Goal: Task Accomplishment & Management: Manage account settings

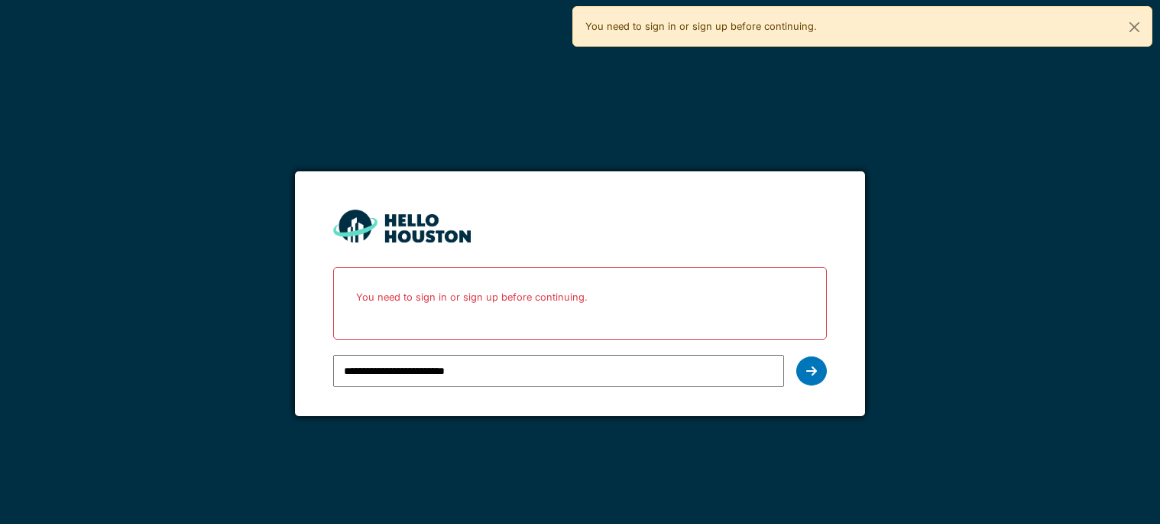
click at [822, 23] on div "You need to sign in or sign up before continuing." at bounding box center [862, 26] width 580 height 41
drag, startPoint x: 825, startPoint y: 24, endPoint x: 561, endPoint y: 31, distance: 263.8
click at [551, 30] on body "**********" at bounding box center [580, 262] width 1160 height 524
drag, startPoint x: 647, startPoint y: 325, endPoint x: 605, endPoint y: 304, distance: 47.5
click at [647, 322] on div "You need to sign in or sign up before continuing." at bounding box center [580, 303] width 494 height 73
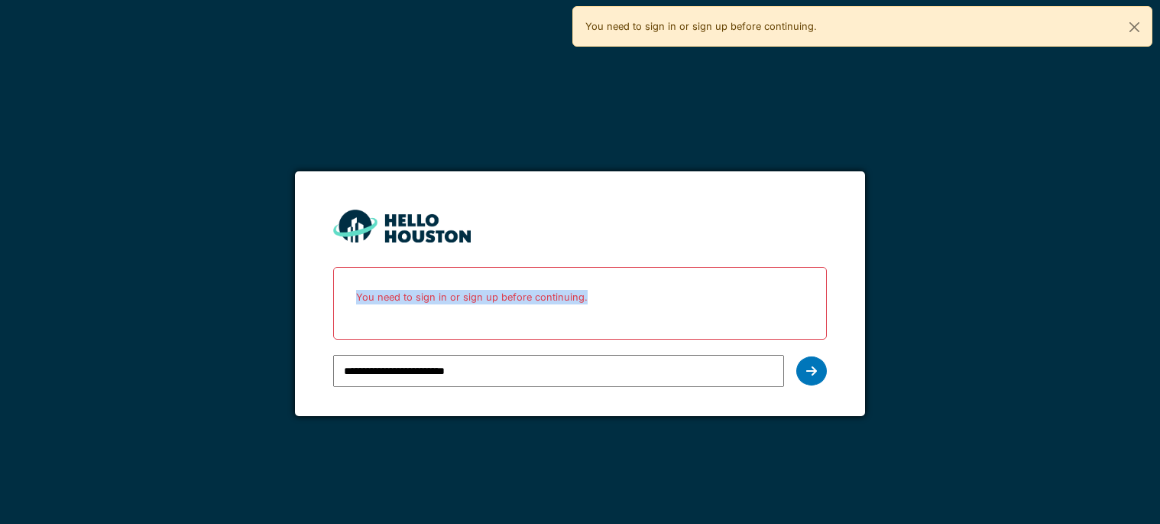
drag, startPoint x: 585, startPoint y: 297, endPoint x: 348, endPoint y: 292, distance: 237.0
click at [348, 292] on p "You need to sign in or sign up before continuing." at bounding box center [580, 297] width 474 height 41
copy p "You need to sign in or sign up before continuing."
click at [816, 374] on icon at bounding box center [811, 371] width 11 height 12
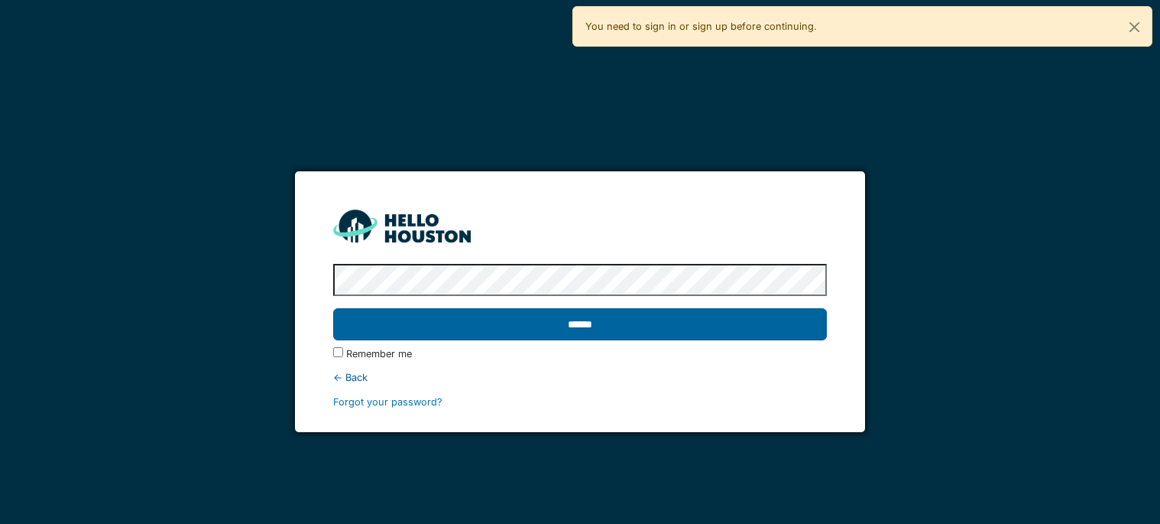
click at [636, 329] on input "******" at bounding box center [580, 324] width 494 height 32
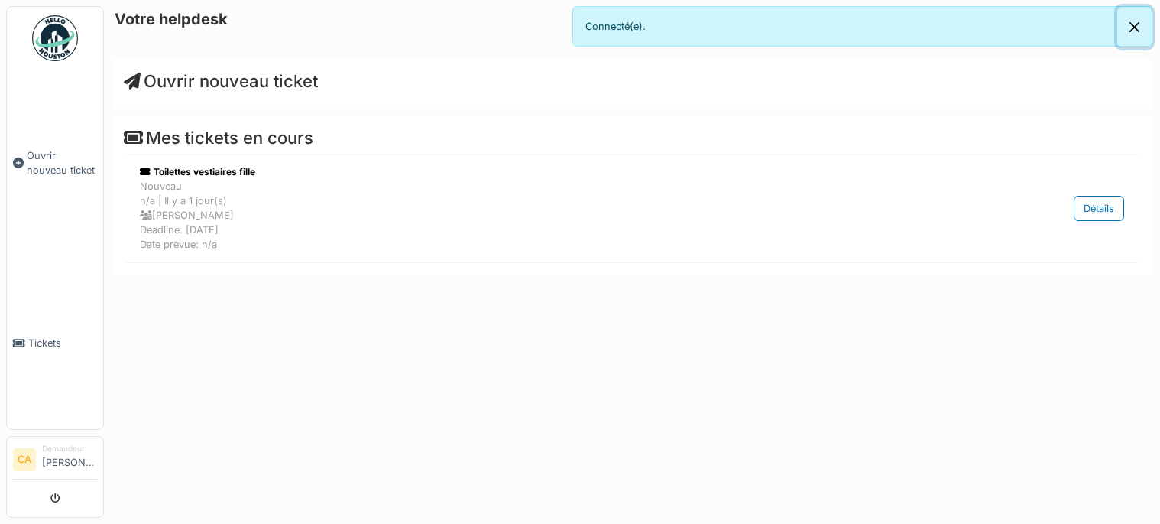
click at [1134, 27] on button "Close" at bounding box center [1134, 27] width 34 height 41
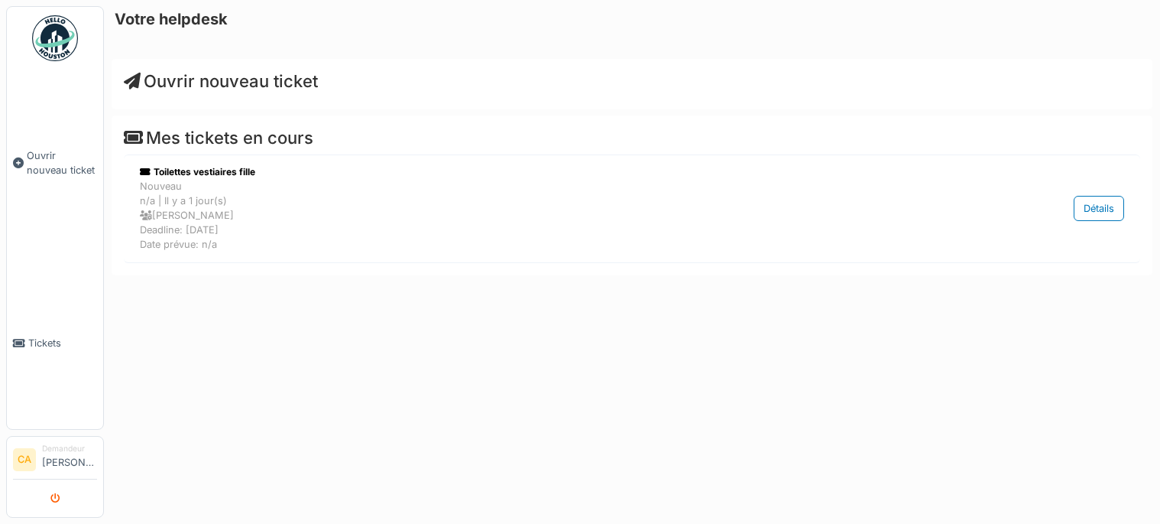
click at [57, 504] on button "submit" at bounding box center [56, 497] width 30 height 25
